Goal: Navigation & Orientation: Find specific page/section

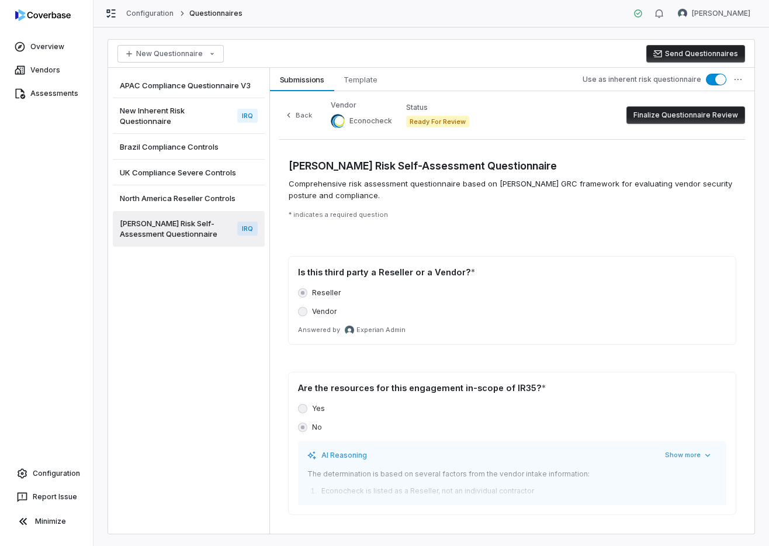
click at [143, 112] on span "New Inherent Risk Questionnaire" at bounding box center [176, 115] width 113 height 21
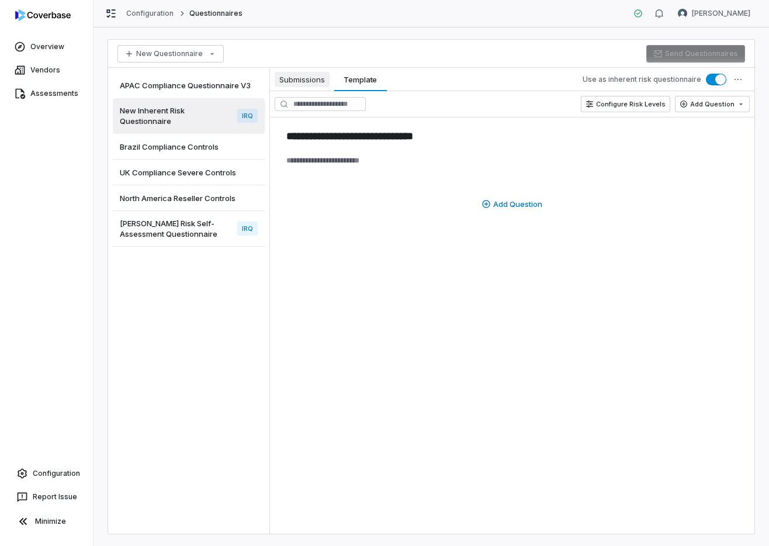
click at [311, 80] on span "Submissions" at bounding box center [302, 79] width 55 height 15
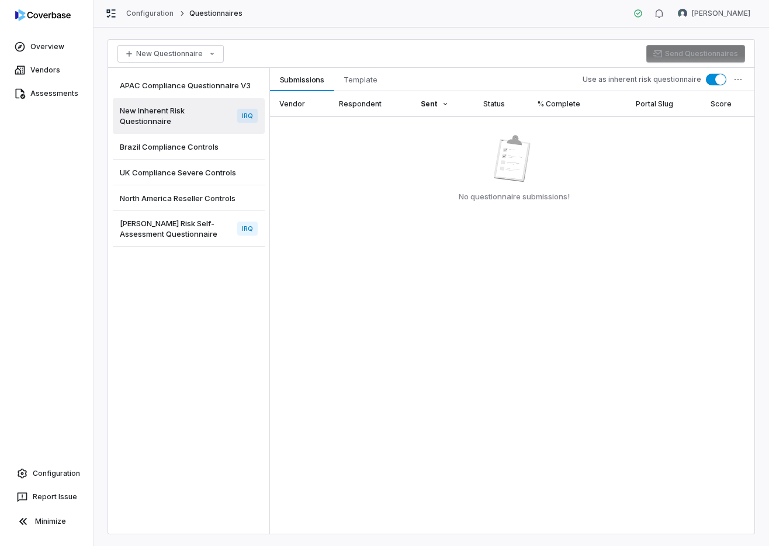
click at [162, 198] on span "North America Reseller Controls" at bounding box center [178, 198] width 116 height 11
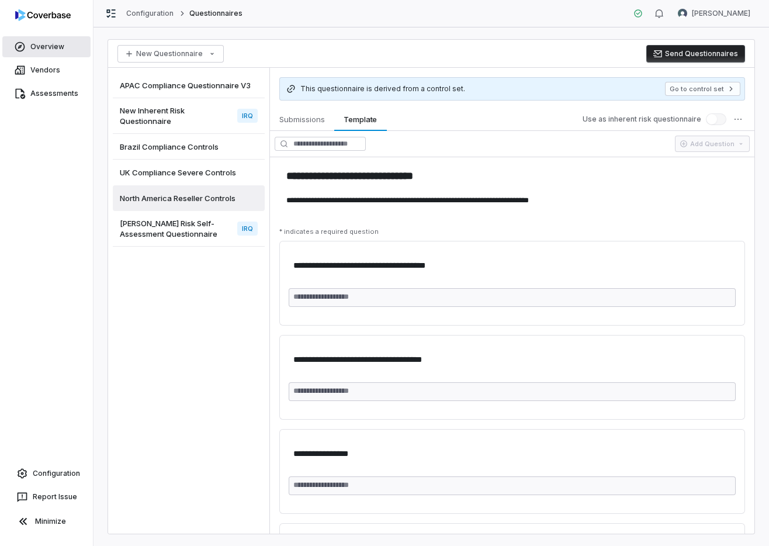
click at [50, 46] on link "Overview" at bounding box center [46, 46] width 88 height 21
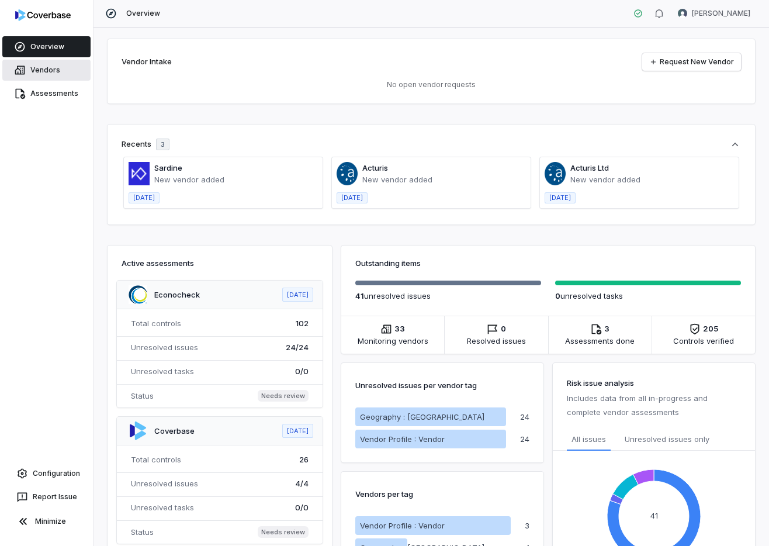
click at [36, 71] on link "Vendors" at bounding box center [46, 70] width 88 height 21
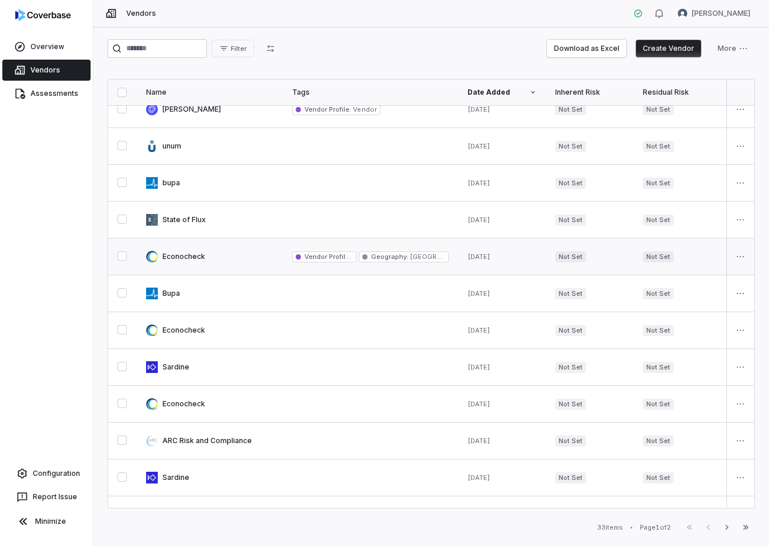
scroll to position [217, 0]
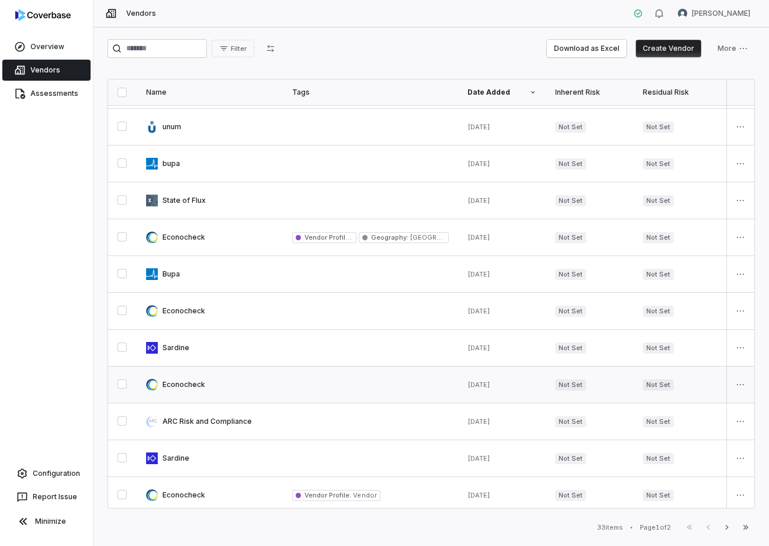
click at [184, 380] on link at bounding box center [210, 384] width 146 height 36
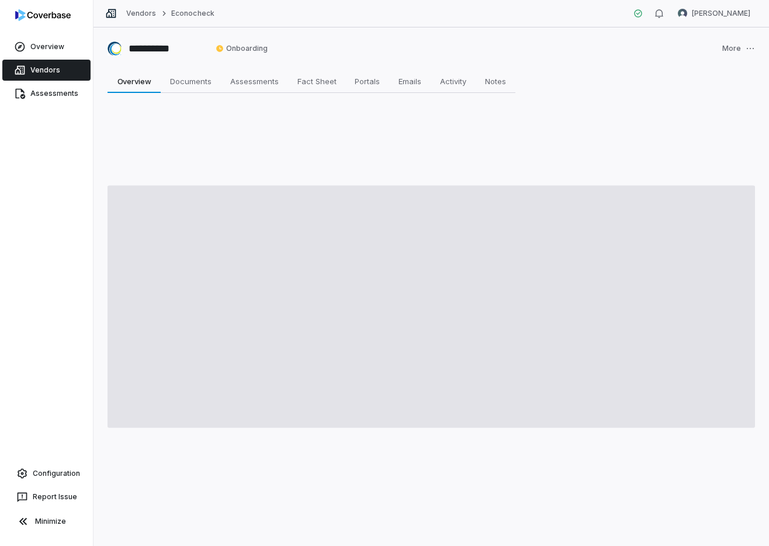
type textarea "*"
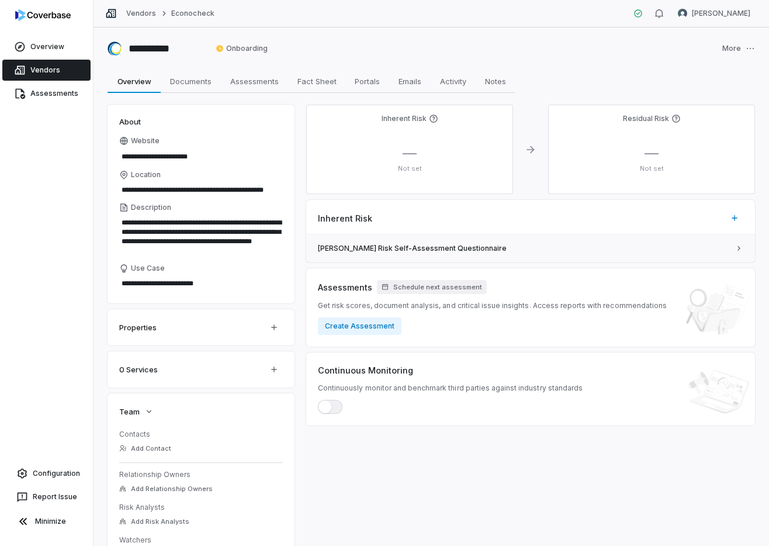
click at [422, 245] on span "[PERSON_NAME] Risk Self-Assessment Questionnaire" at bounding box center [524, 248] width 412 height 9
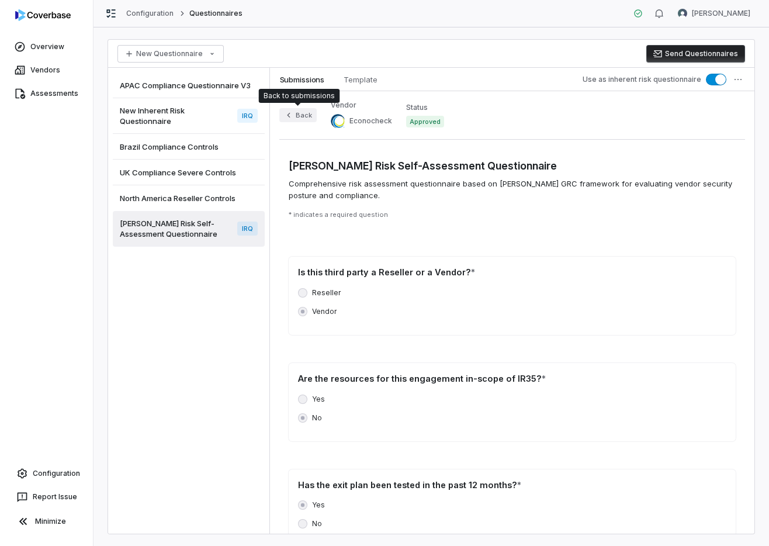
click at [306, 117] on button "Back" at bounding box center [297, 115] width 37 height 14
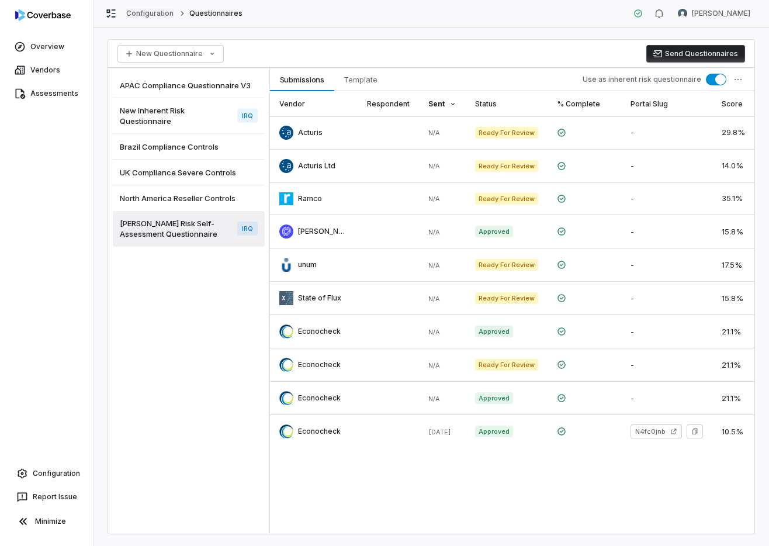
click at [148, 11] on link "Configuration" at bounding box center [150, 13] width 48 height 9
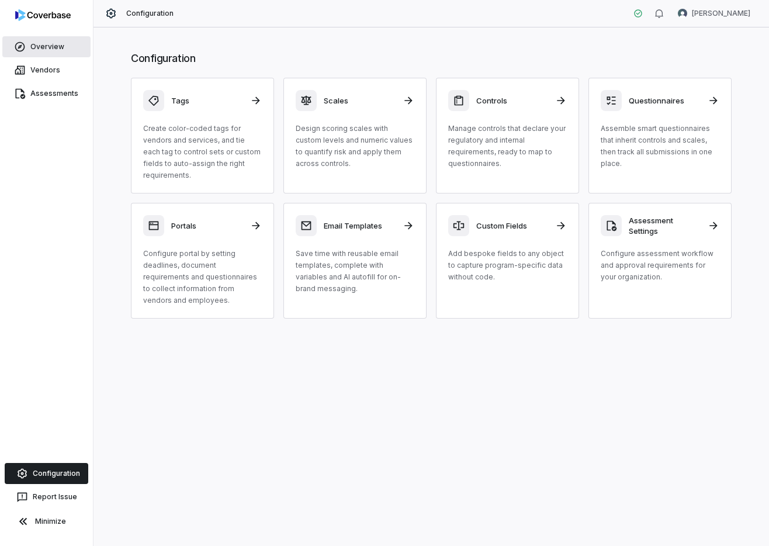
click at [44, 37] on link "Overview" at bounding box center [46, 46] width 88 height 21
